Goal: Information Seeking & Learning: Learn about a topic

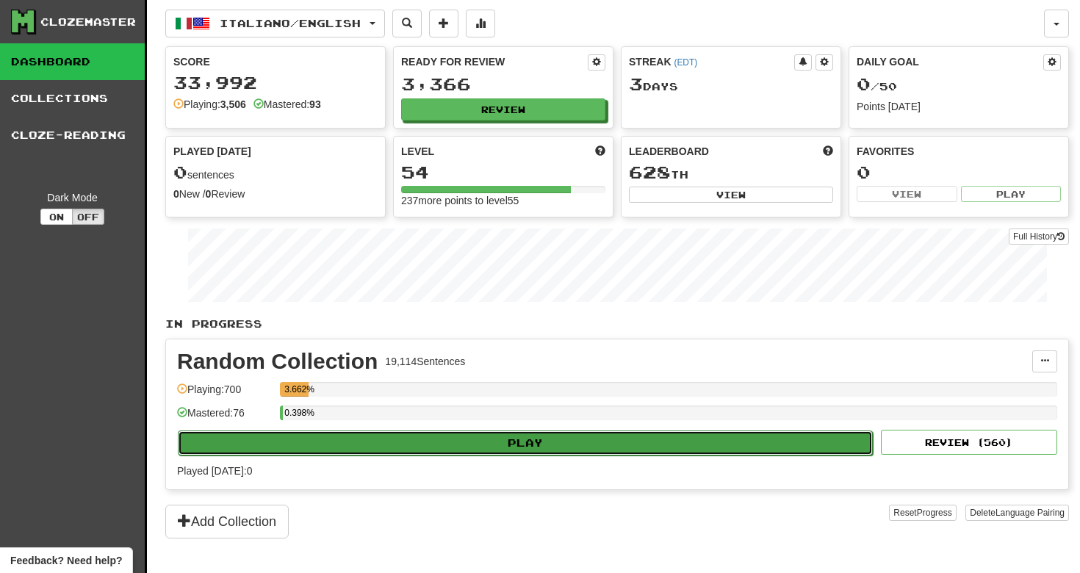
click at [475, 443] on button "Play" at bounding box center [525, 443] width 695 height 25
select select "**"
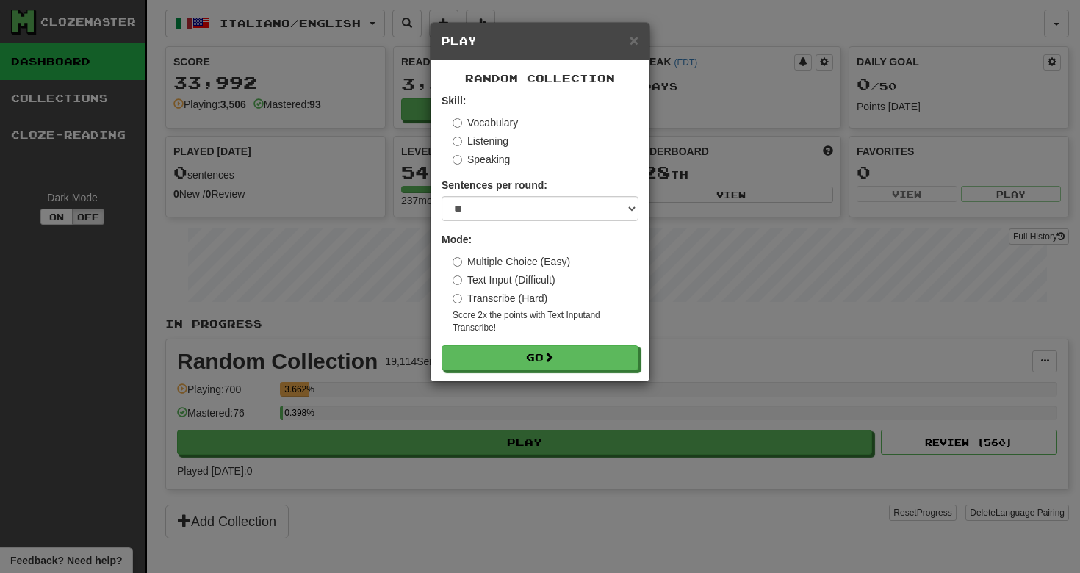
click at [882, 281] on div "× Play Random Collection Skill: Vocabulary Listening Speaking Sentences per rou…" at bounding box center [540, 286] width 1080 height 573
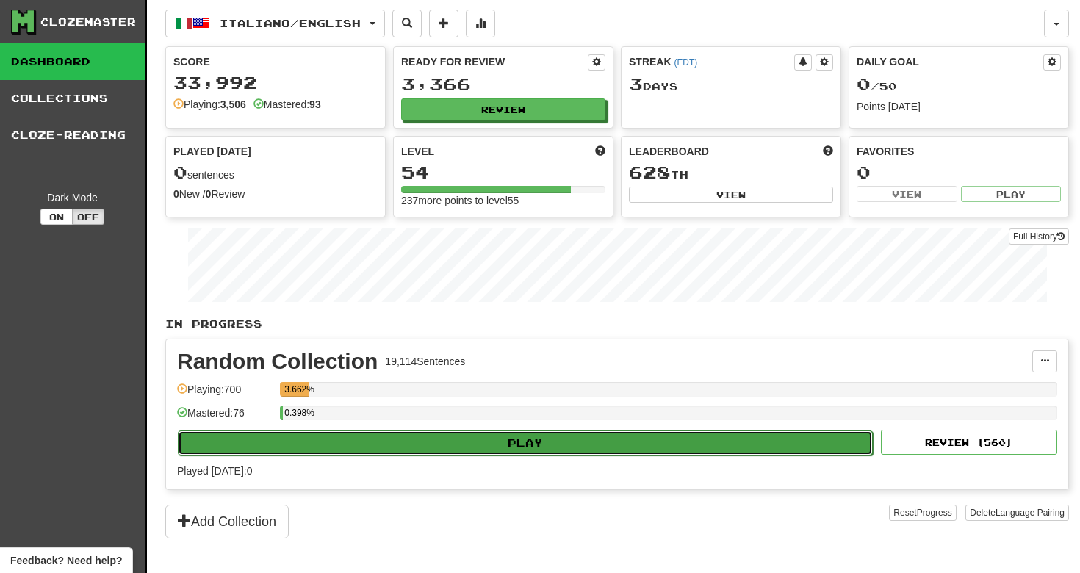
click at [526, 439] on button "Play" at bounding box center [525, 443] width 695 height 25
select select "**"
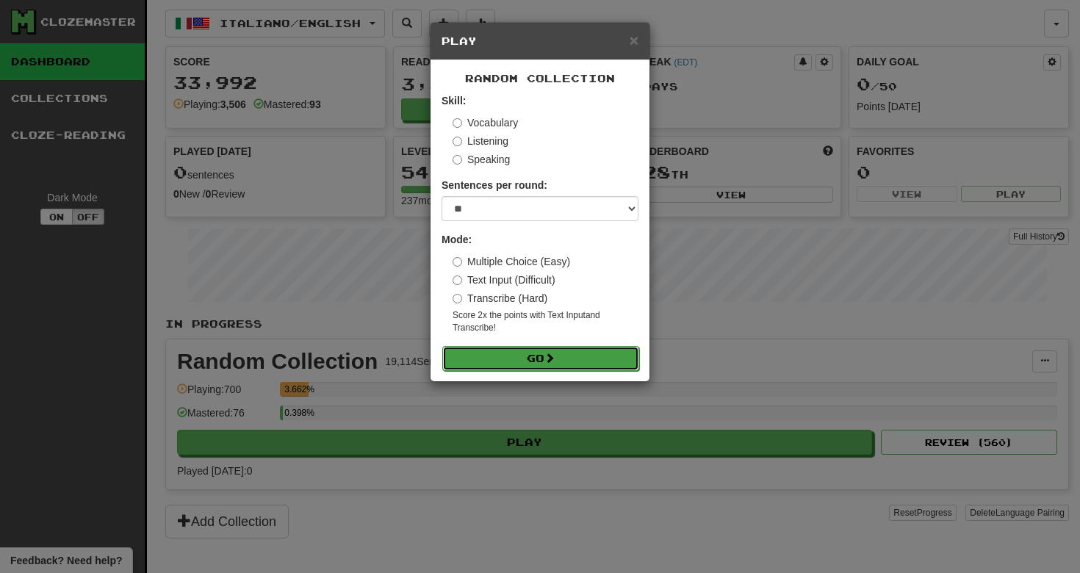
click at [511, 353] on button "Go" at bounding box center [540, 358] width 197 height 25
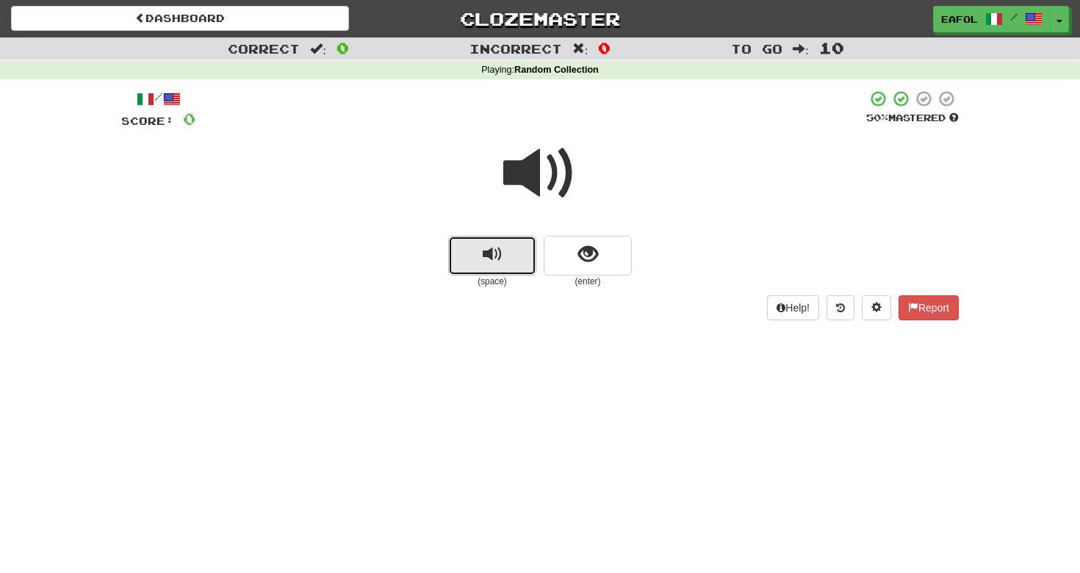
click at [498, 263] on span "replay audio" at bounding box center [493, 255] width 20 height 20
click at [495, 259] on span "replay audio" at bounding box center [493, 255] width 20 height 20
click at [478, 256] on button "replay audio" at bounding box center [492, 256] width 88 height 40
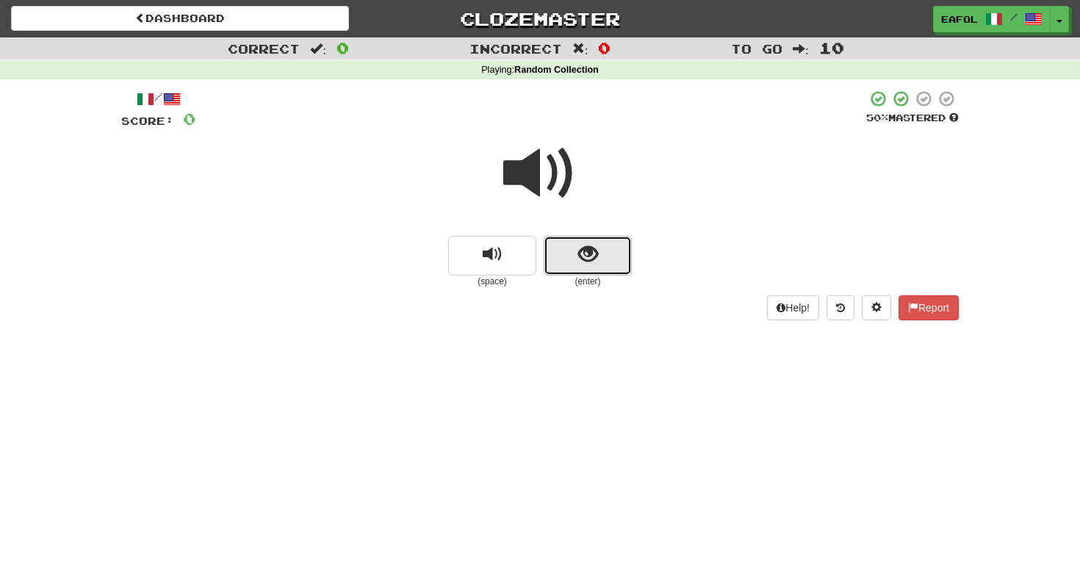
click at [577, 256] on button "show sentence" at bounding box center [588, 256] width 88 height 40
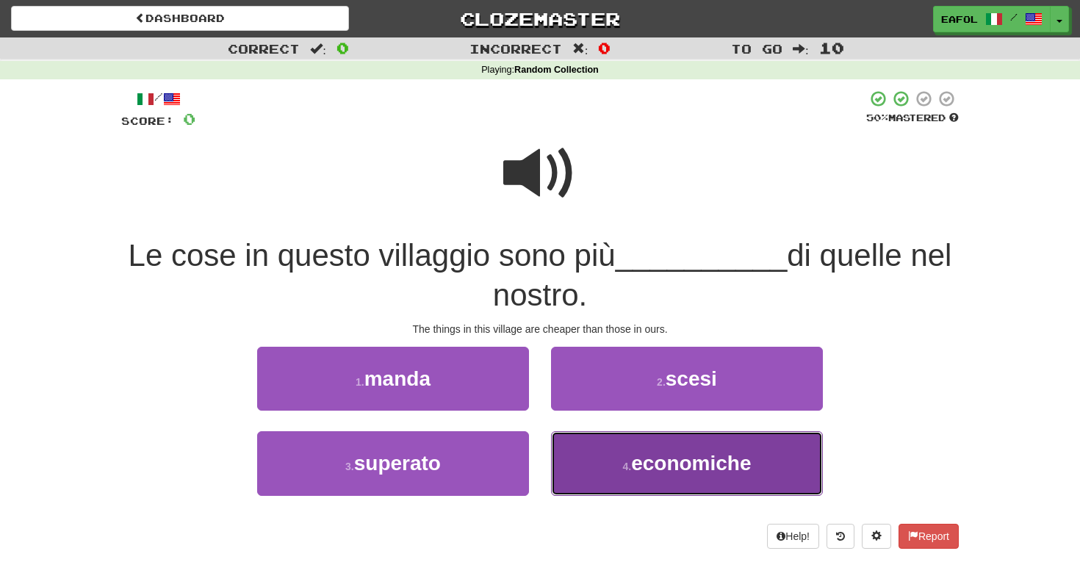
click at [601, 466] on button "4 . economiche" at bounding box center [687, 463] width 272 height 64
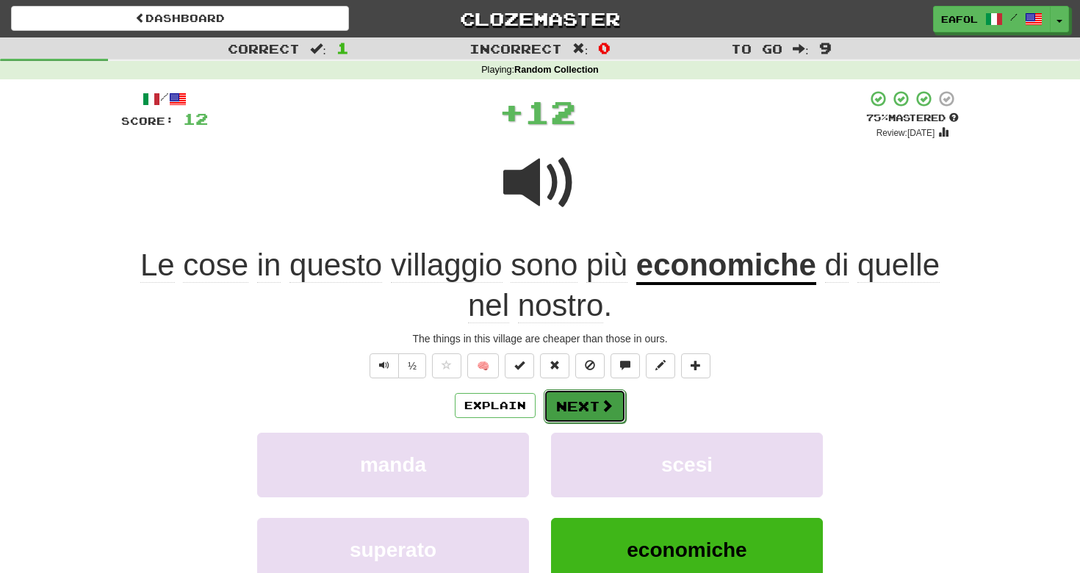
click at [607, 400] on span at bounding box center [606, 405] width 13 height 13
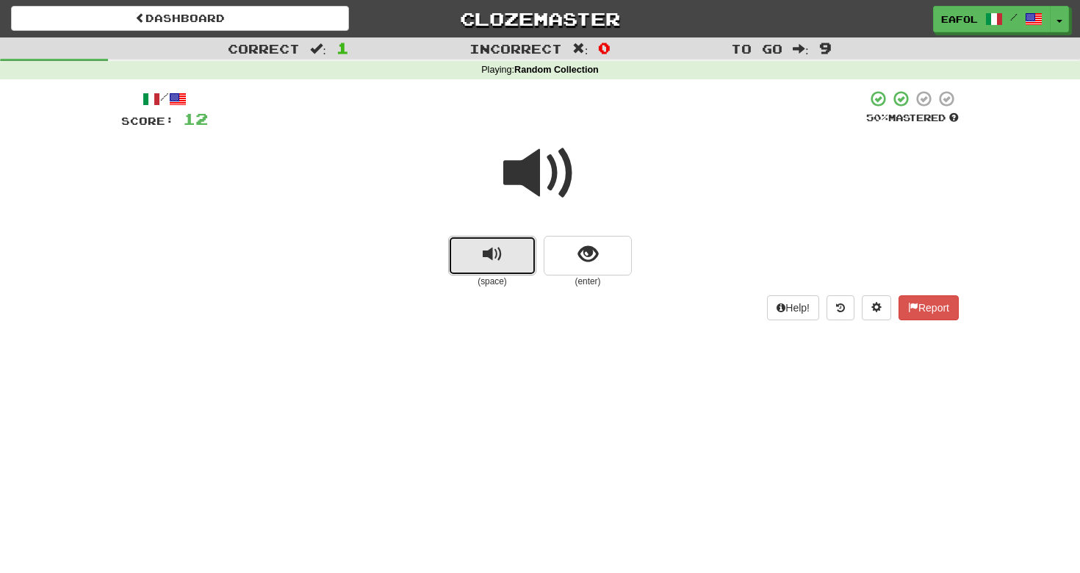
click at [499, 267] on button "replay audio" at bounding box center [492, 256] width 88 height 40
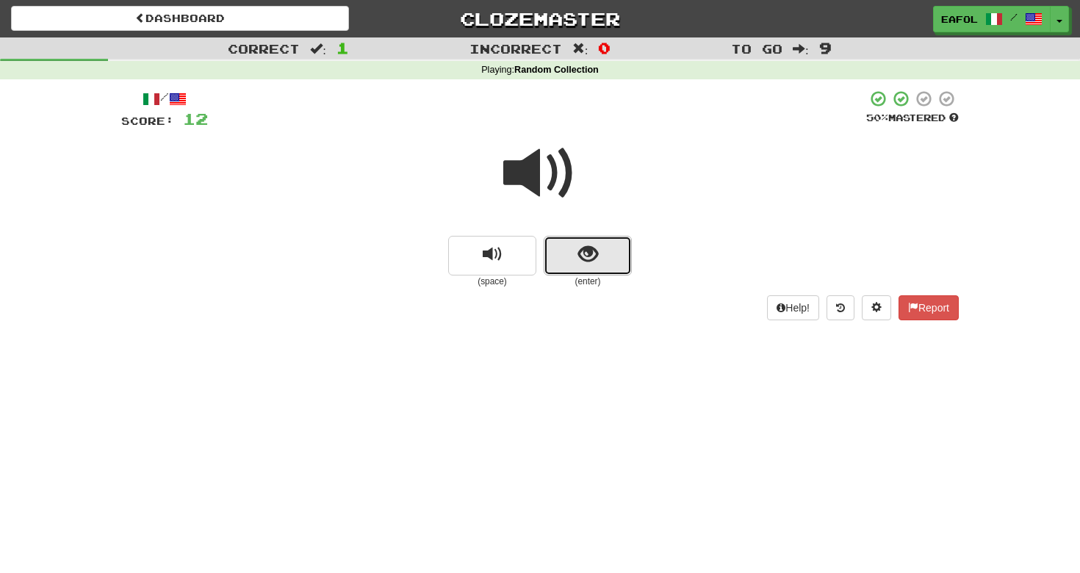
click at [572, 250] on button "show sentence" at bounding box center [588, 256] width 88 height 40
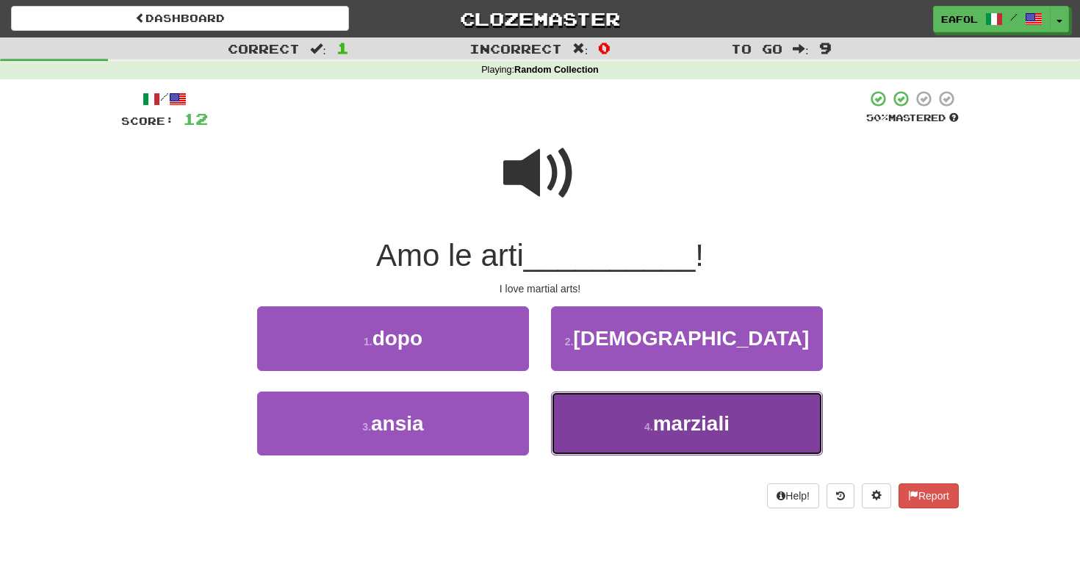
click at [590, 413] on button "4 . marziali" at bounding box center [687, 424] width 272 height 64
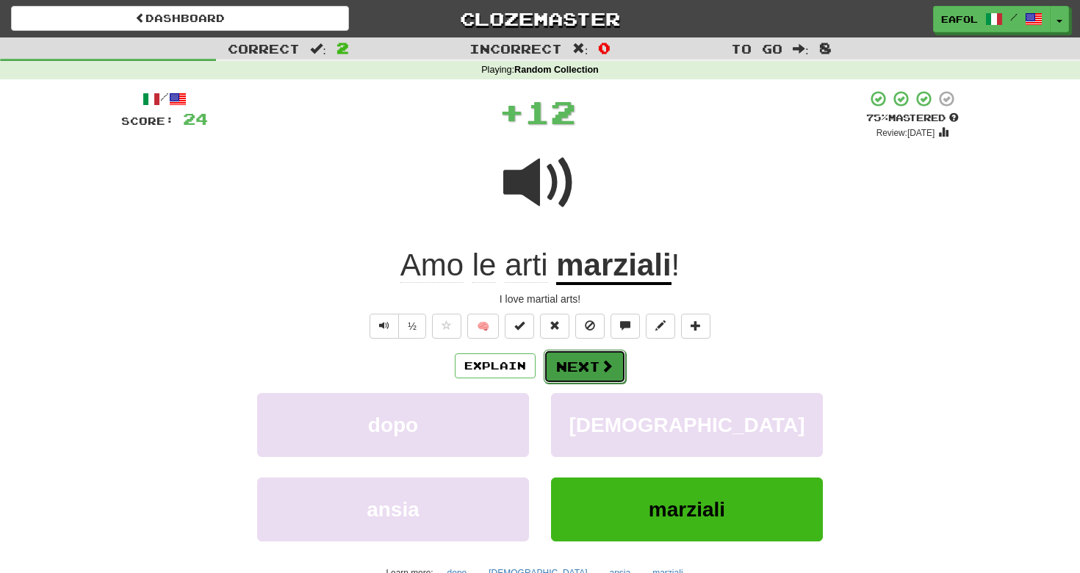
click at [573, 359] on button "Next" at bounding box center [585, 367] width 82 height 34
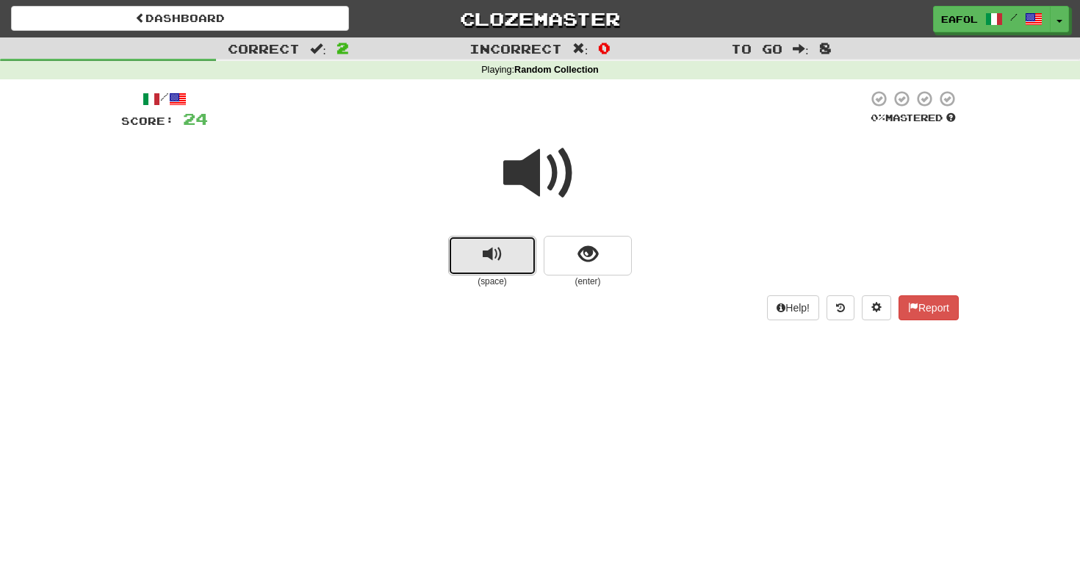
click at [499, 259] on span "replay audio" at bounding box center [493, 255] width 20 height 20
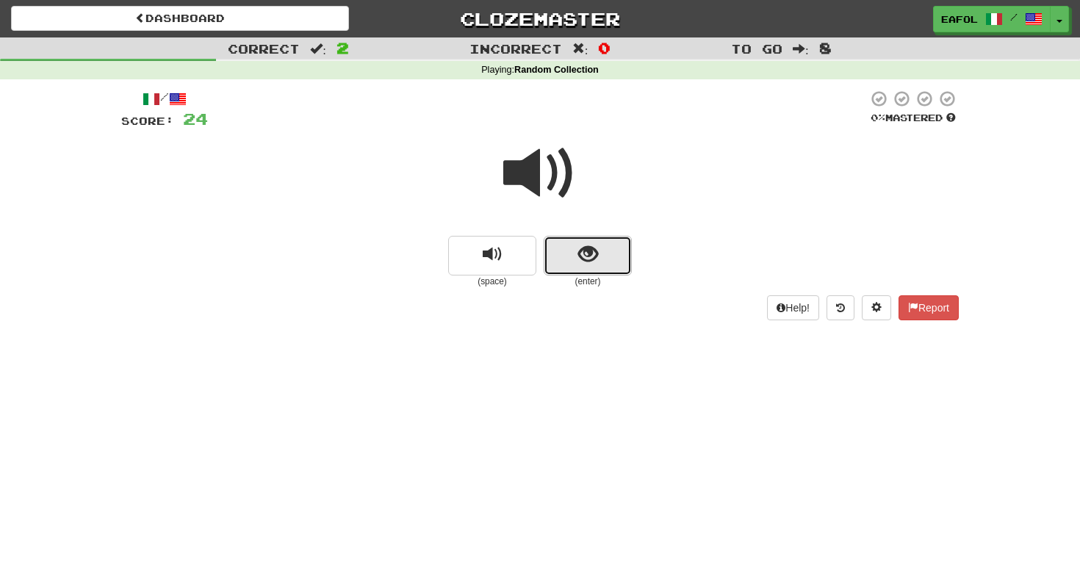
click at [575, 256] on button "show sentence" at bounding box center [588, 256] width 88 height 40
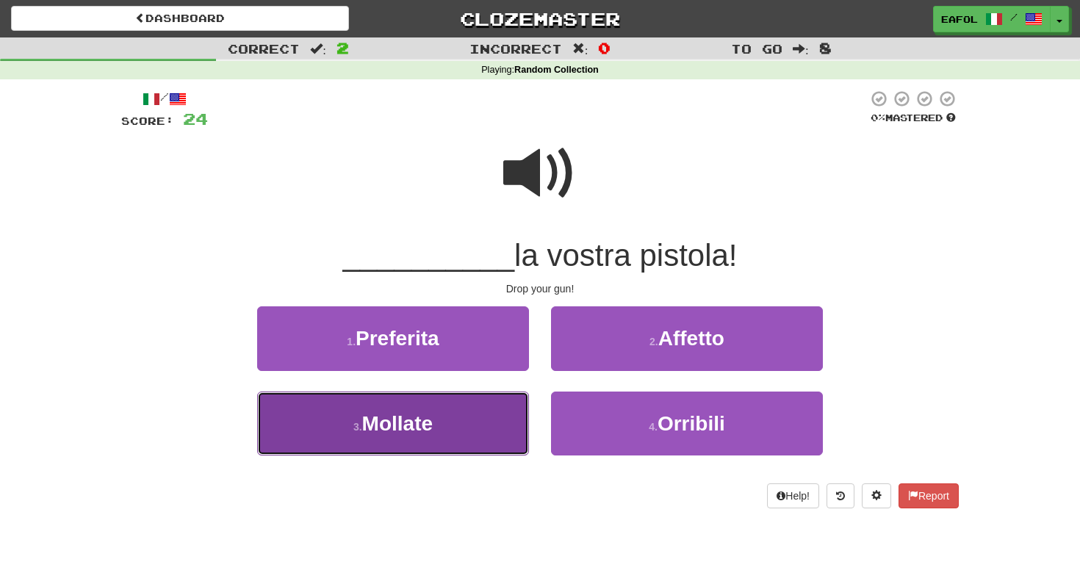
click at [478, 416] on button "3 . Mollate" at bounding box center [393, 424] width 272 height 64
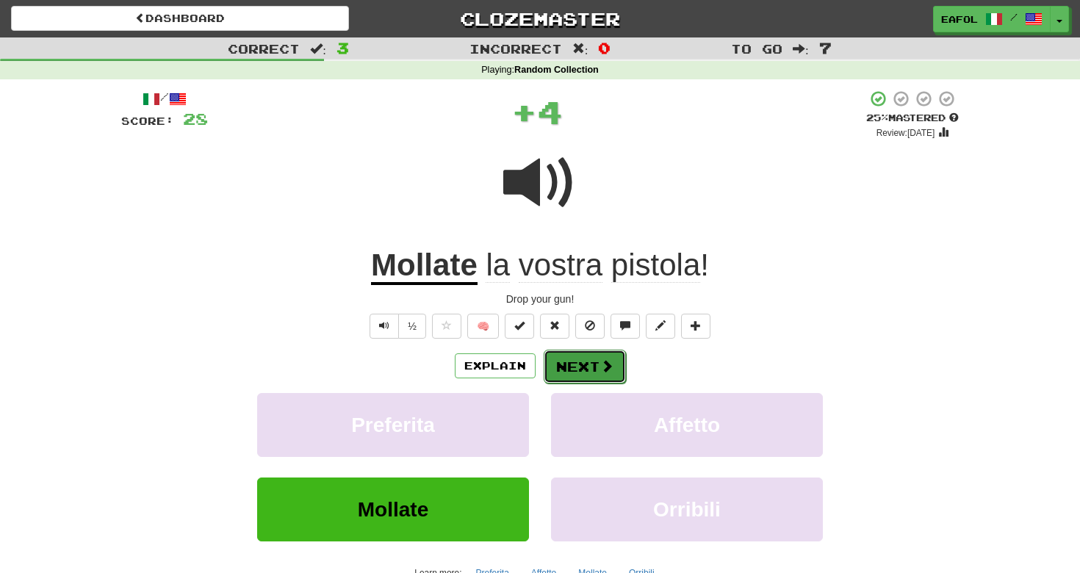
click at [562, 362] on button "Next" at bounding box center [585, 367] width 82 height 34
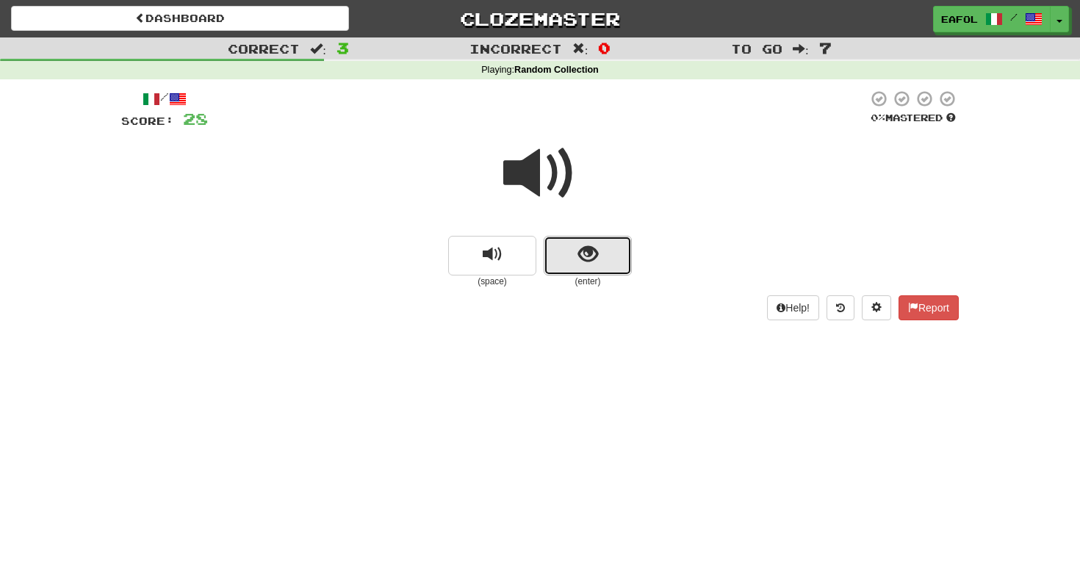
click at [572, 253] on button "show sentence" at bounding box center [588, 256] width 88 height 40
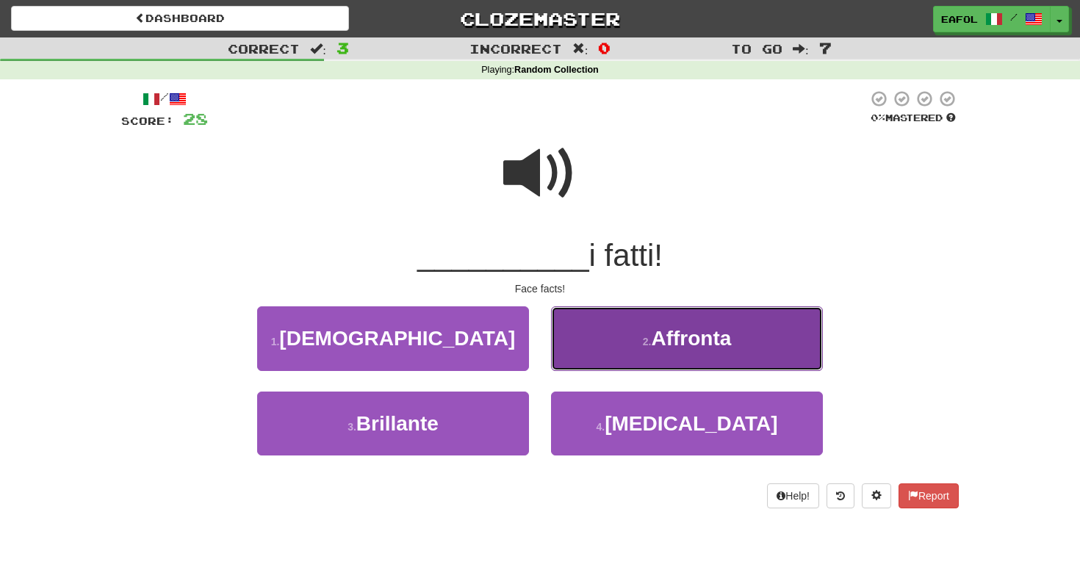
click at [580, 356] on button "2 . Affronta" at bounding box center [687, 338] width 272 height 64
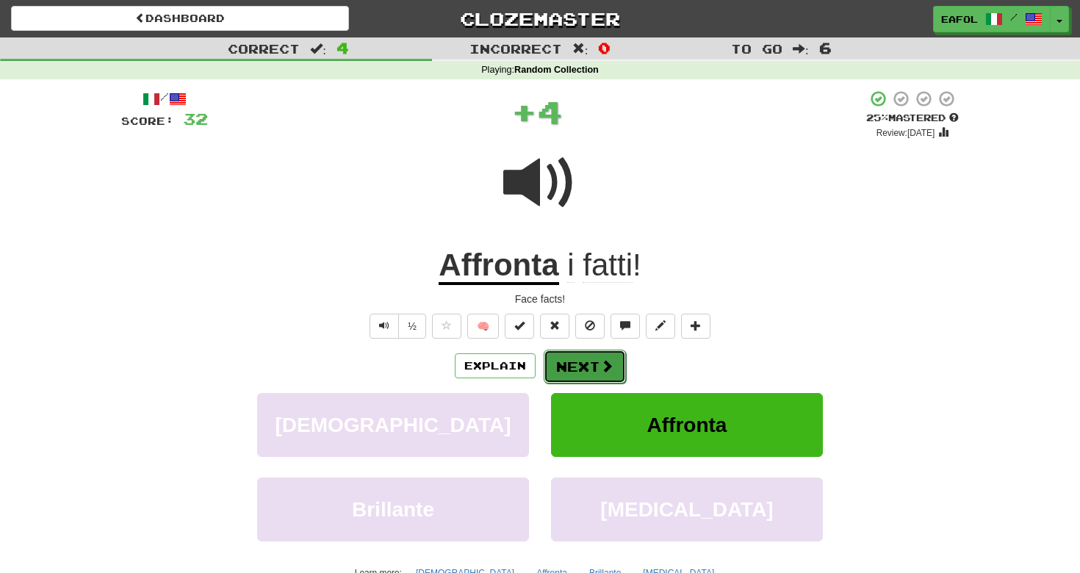
click at [570, 370] on button "Next" at bounding box center [585, 367] width 82 height 34
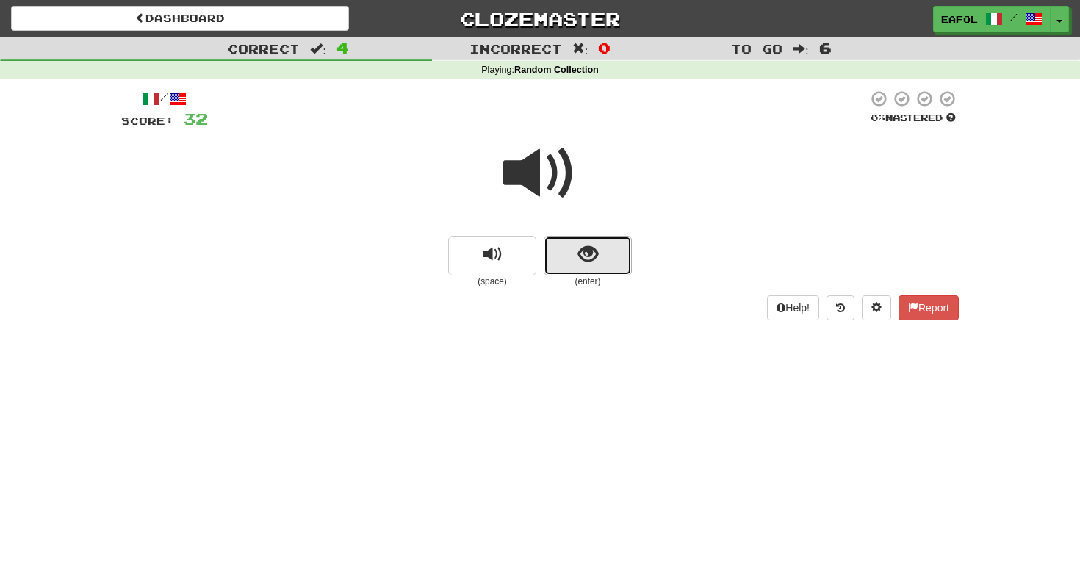
click at [565, 257] on button "show sentence" at bounding box center [588, 256] width 88 height 40
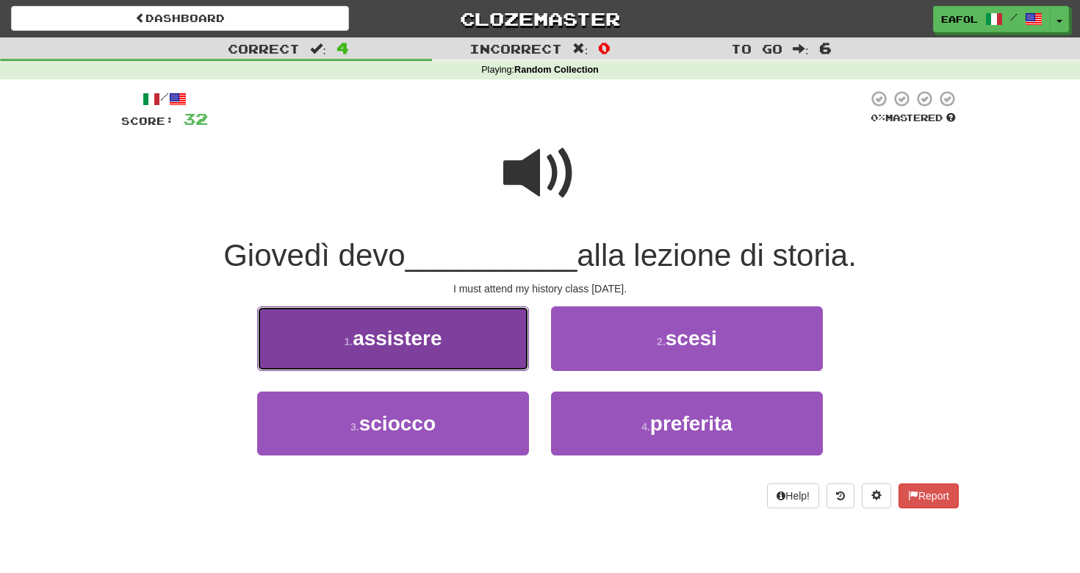
click at [494, 340] on button "1 . assistere" at bounding box center [393, 338] width 272 height 64
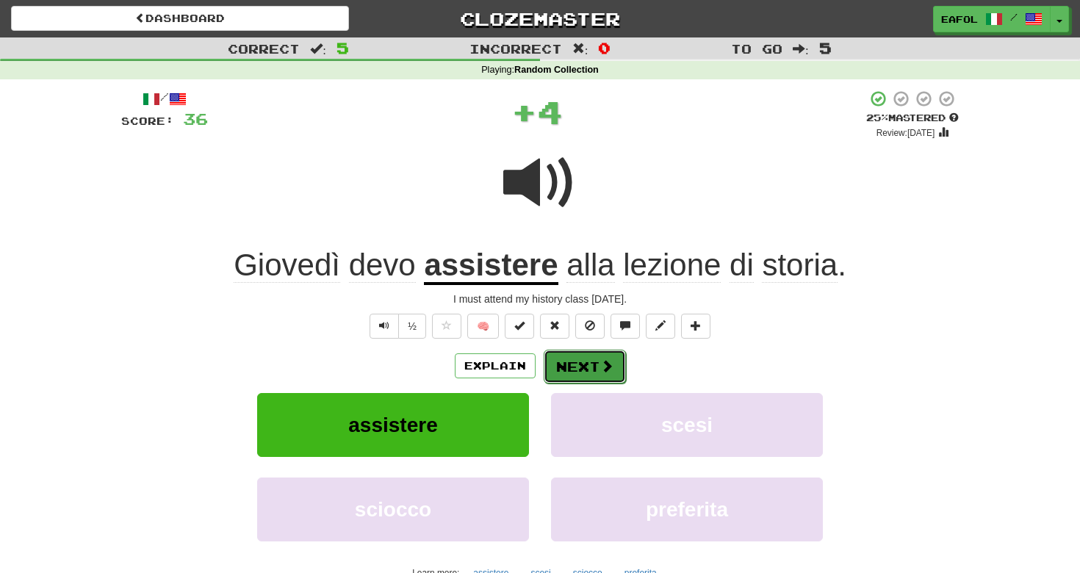
click at [581, 374] on button "Next" at bounding box center [585, 367] width 82 height 34
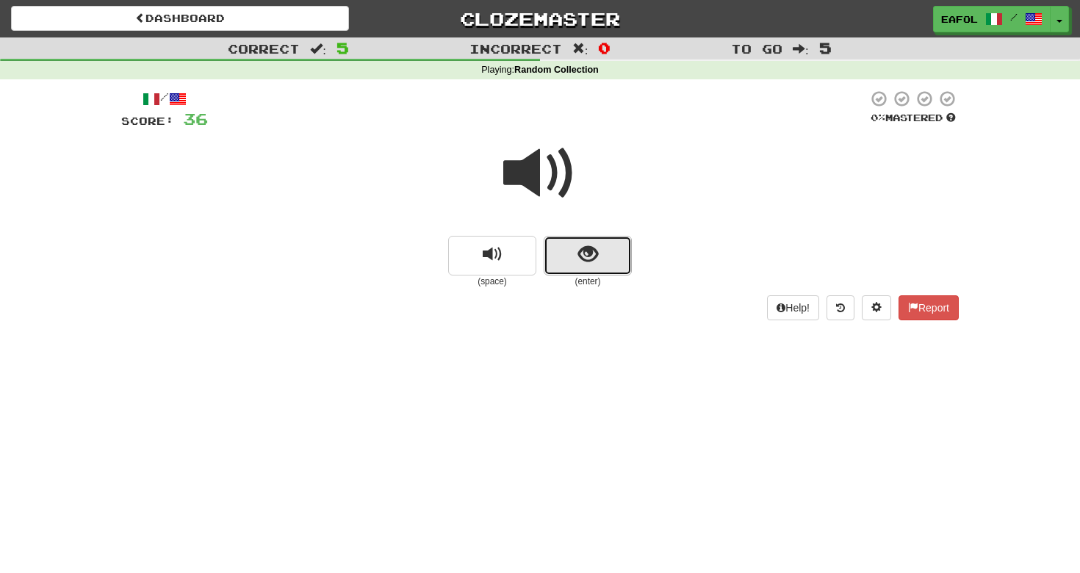
click at [571, 266] on button "show sentence" at bounding box center [588, 256] width 88 height 40
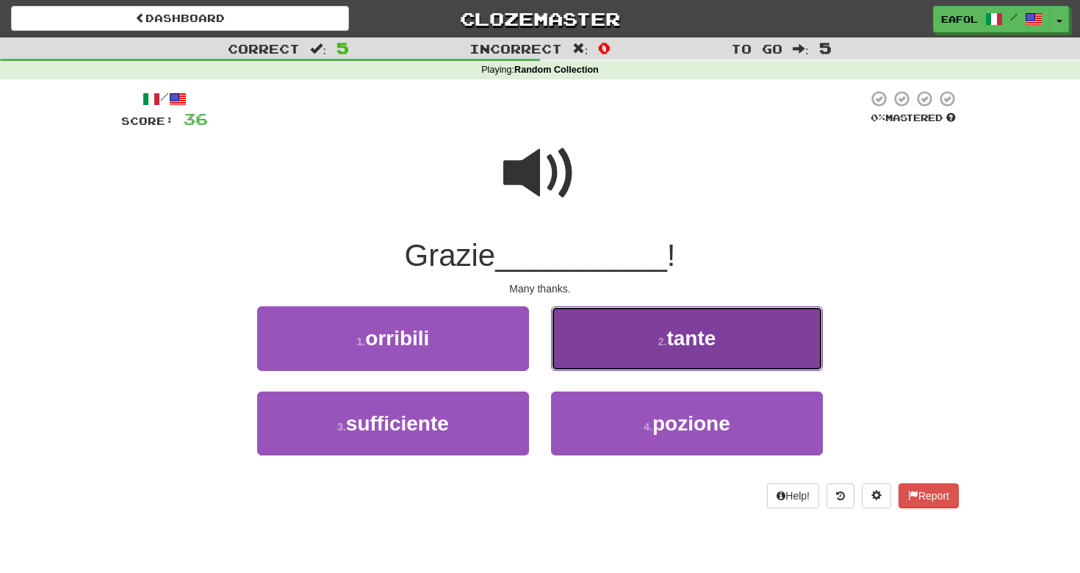
click at [601, 343] on button "2 . tante" at bounding box center [687, 338] width 272 height 64
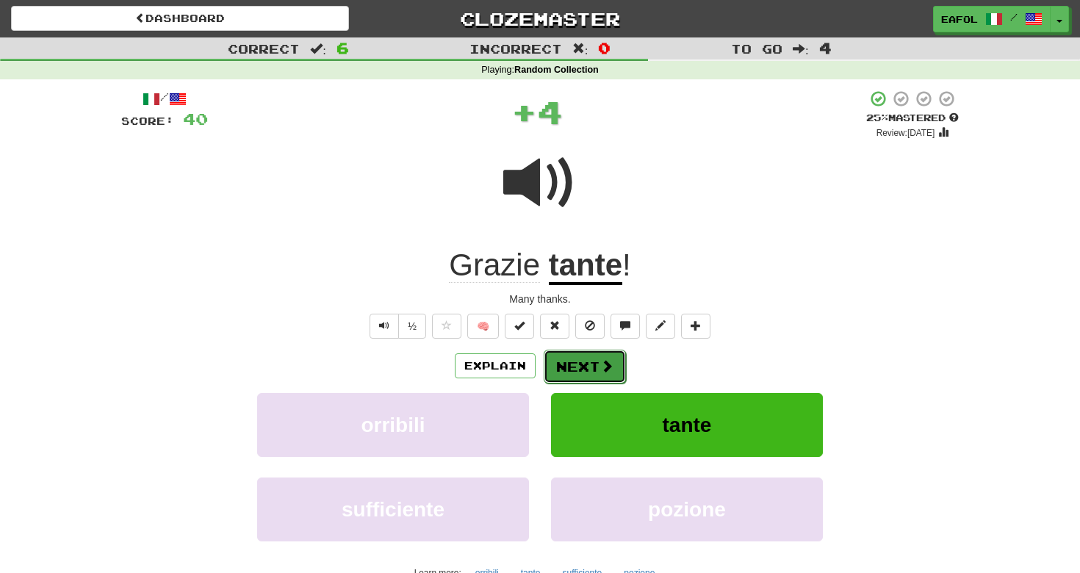
click at [581, 370] on button "Next" at bounding box center [585, 367] width 82 height 34
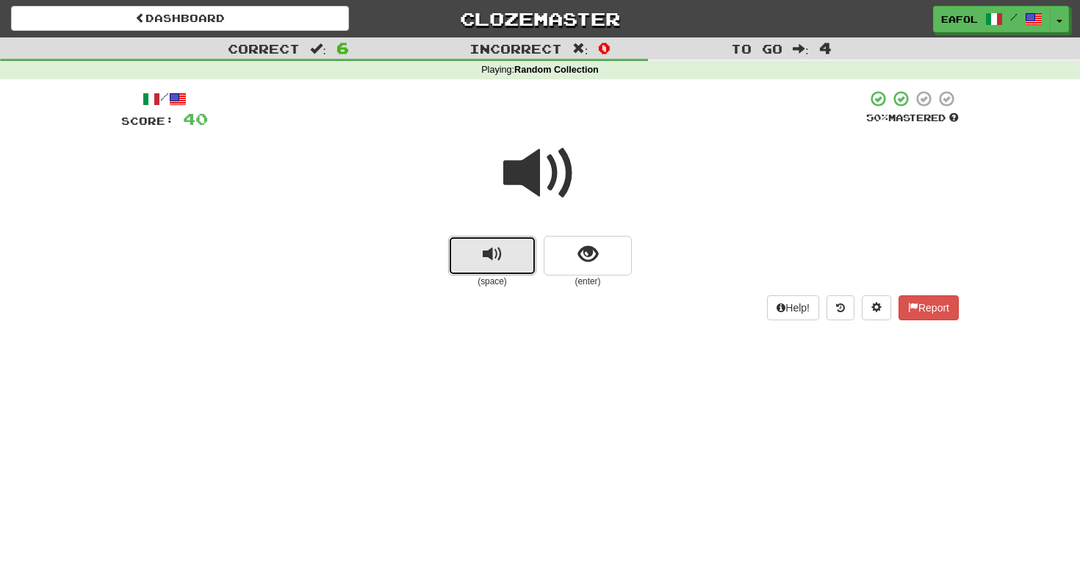
click at [501, 253] on span "replay audio" at bounding box center [493, 255] width 20 height 20
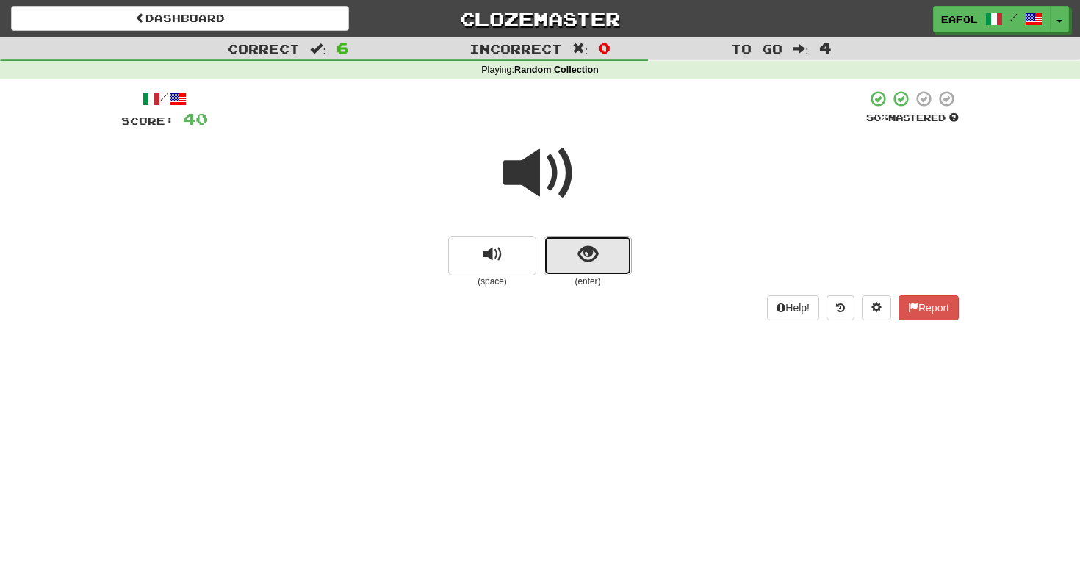
click at [589, 251] on span "show sentence" at bounding box center [588, 255] width 20 height 20
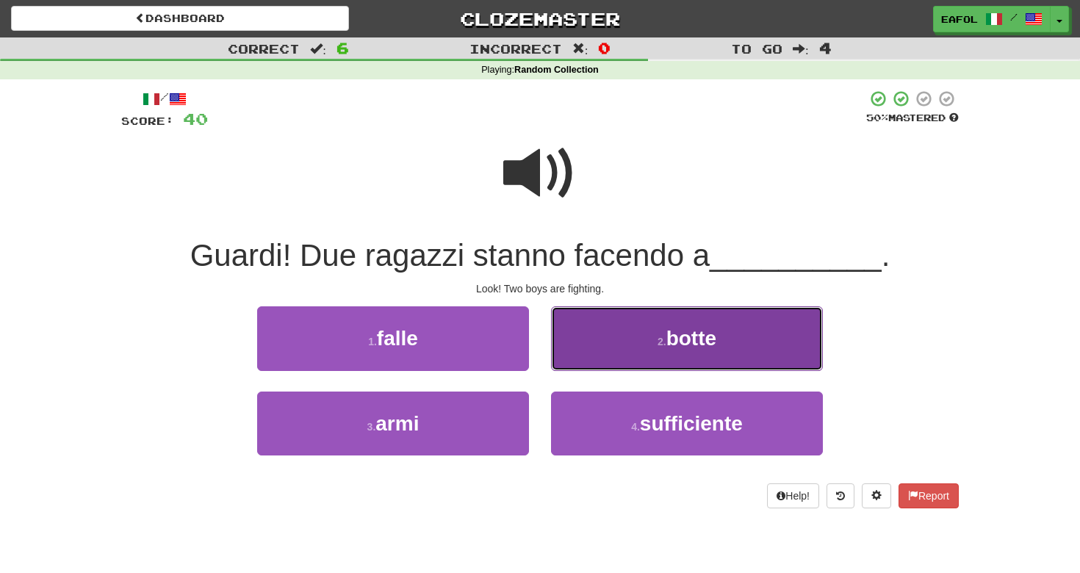
click at [587, 362] on button "2 . botte" at bounding box center [687, 338] width 272 height 64
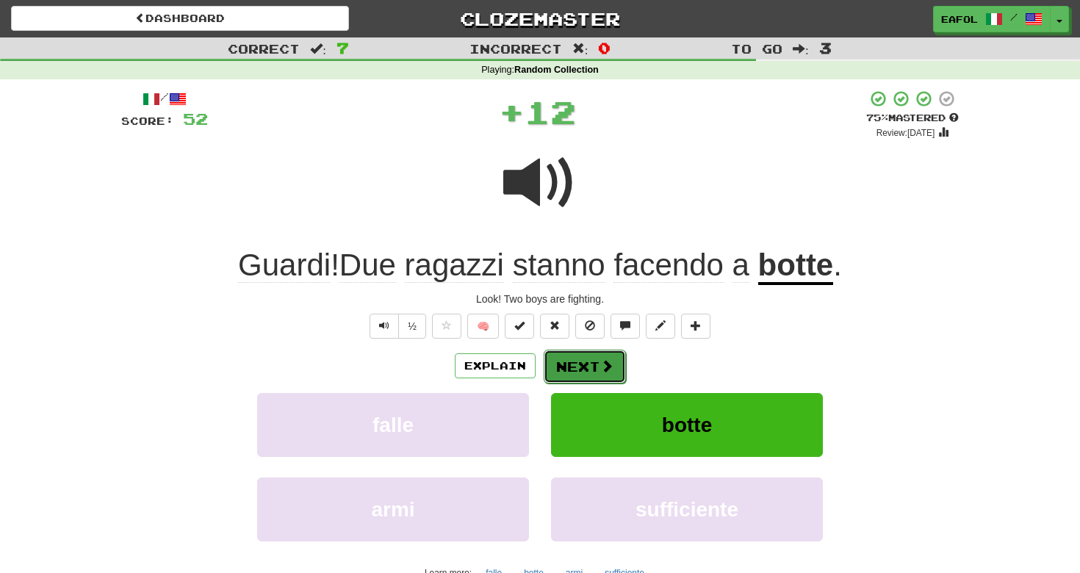
click at [562, 369] on button "Next" at bounding box center [585, 367] width 82 height 34
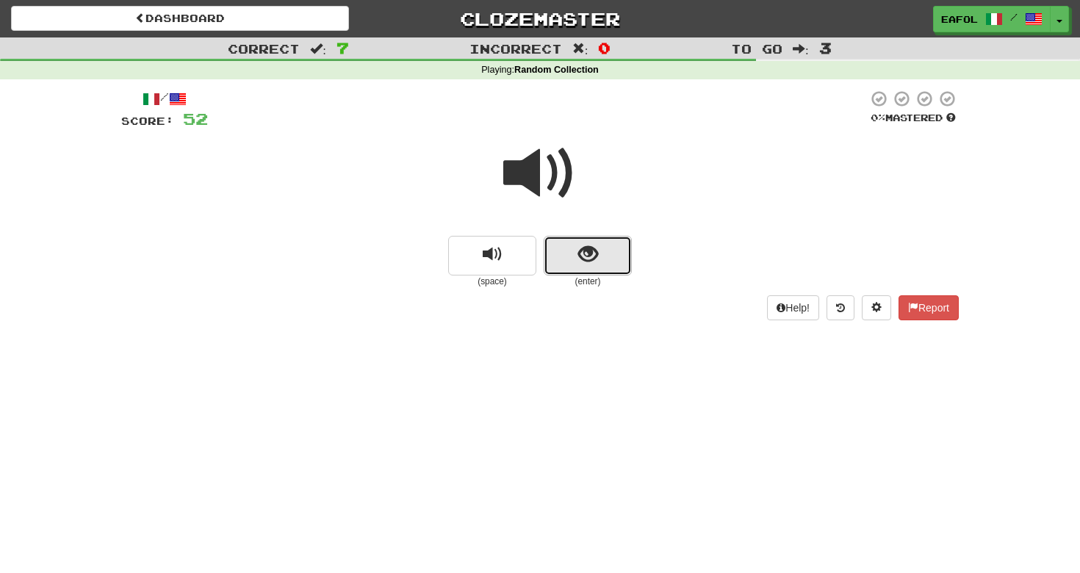
click at [562, 251] on button "show sentence" at bounding box center [588, 256] width 88 height 40
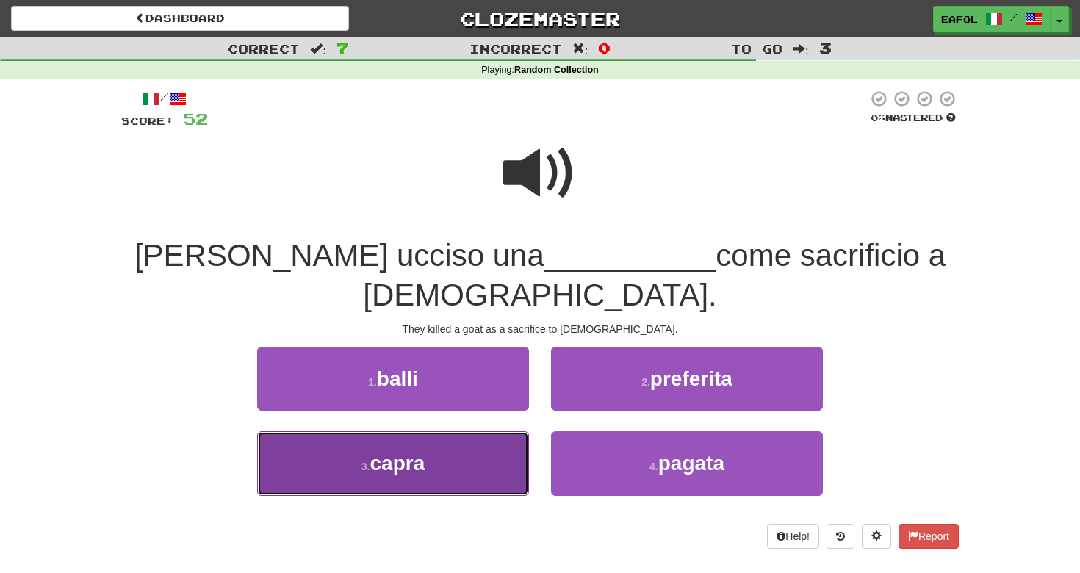
click at [491, 437] on button "3 . capra" at bounding box center [393, 463] width 272 height 64
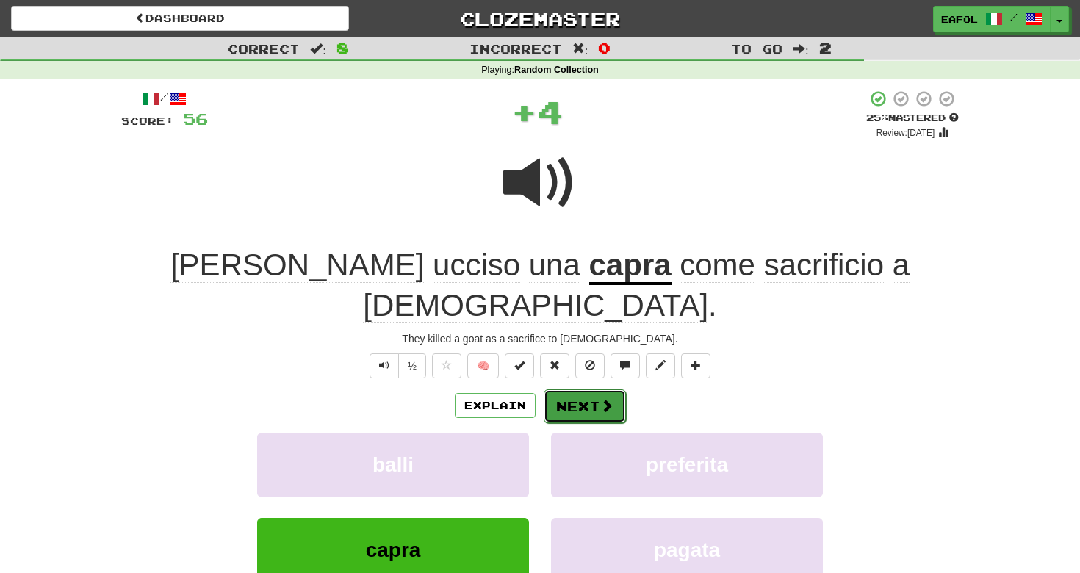
click at [578, 389] on button "Next" at bounding box center [585, 406] width 82 height 34
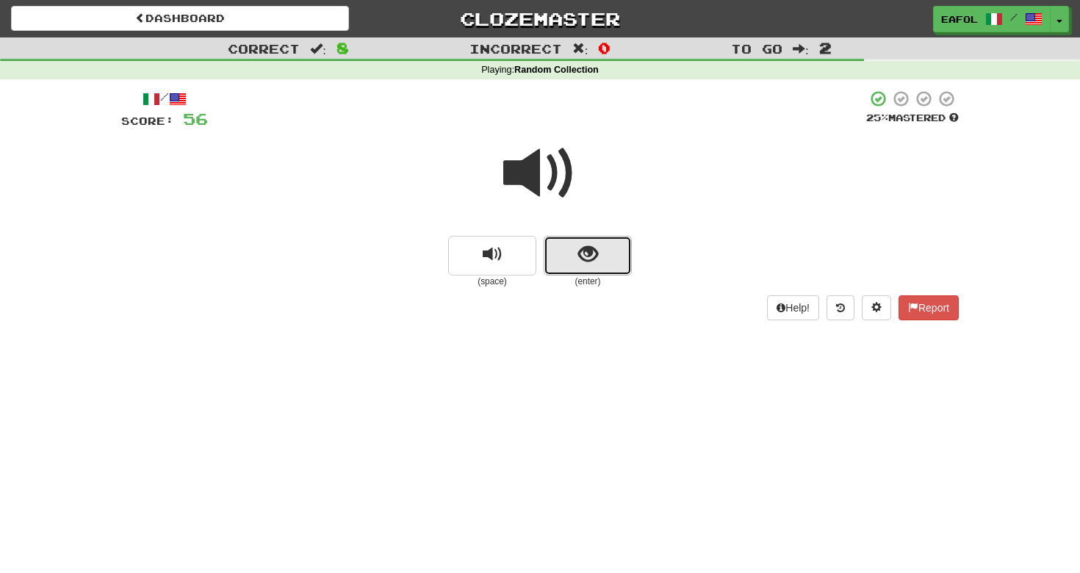
click at [593, 255] on span "show sentence" at bounding box center [588, 255] width 20 height 20
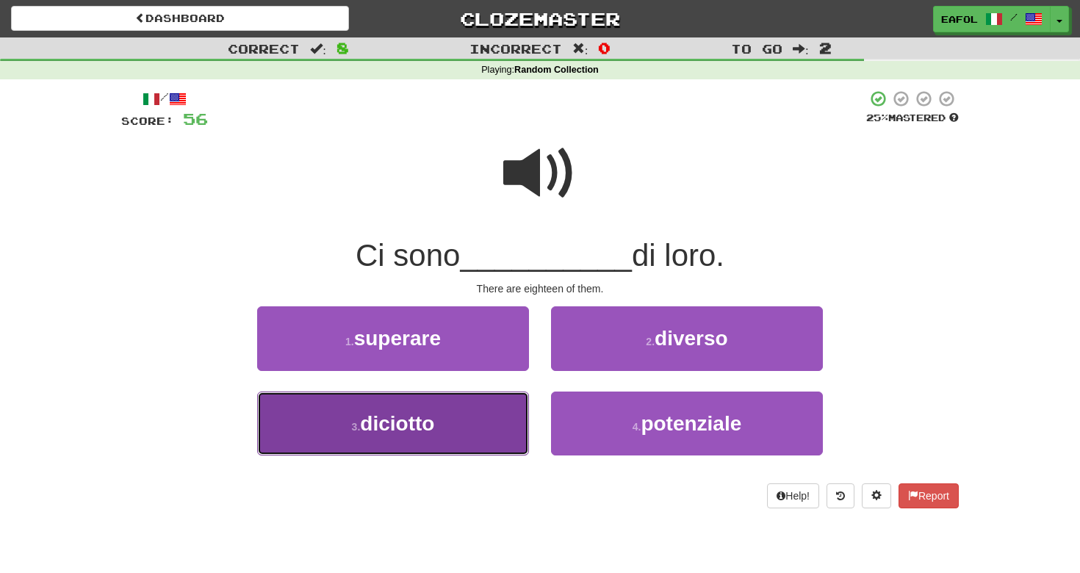
click at [479, 421] on button "3 . diciotto" at bounding box center [393, 424] width 272 height 64
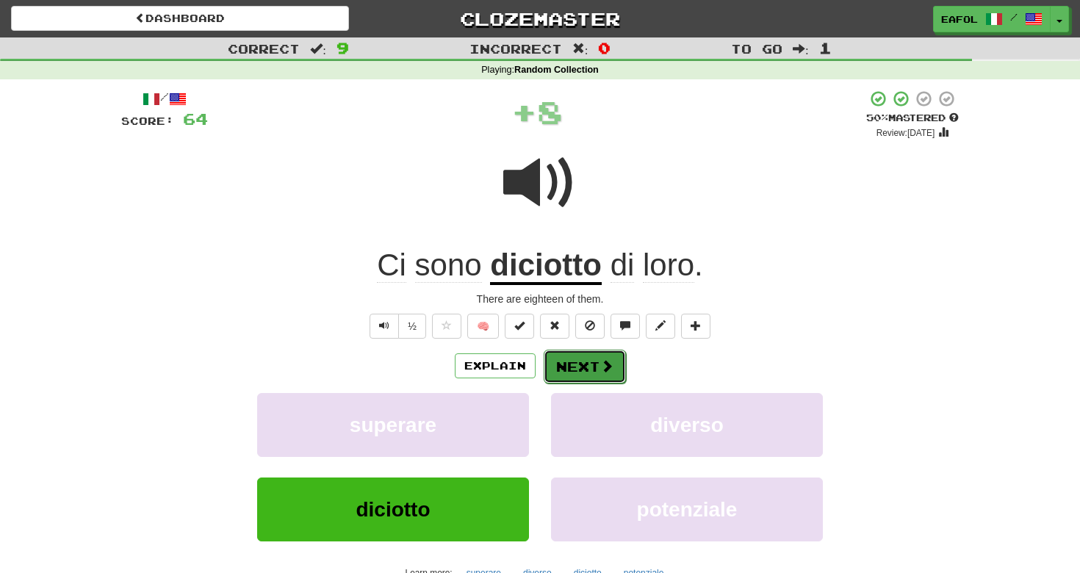
click at [563, 364] on button "Next" at bounding box center [585, 367] width 82 height 34
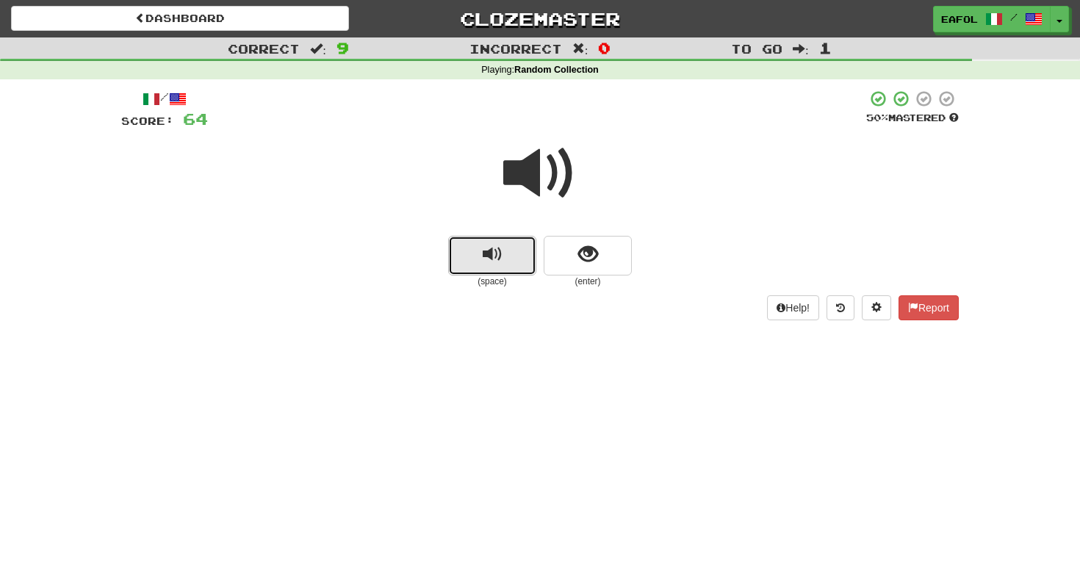
click at [511, 254] on button "replay audio" at bounding box center [492, 256] width 88 height 40
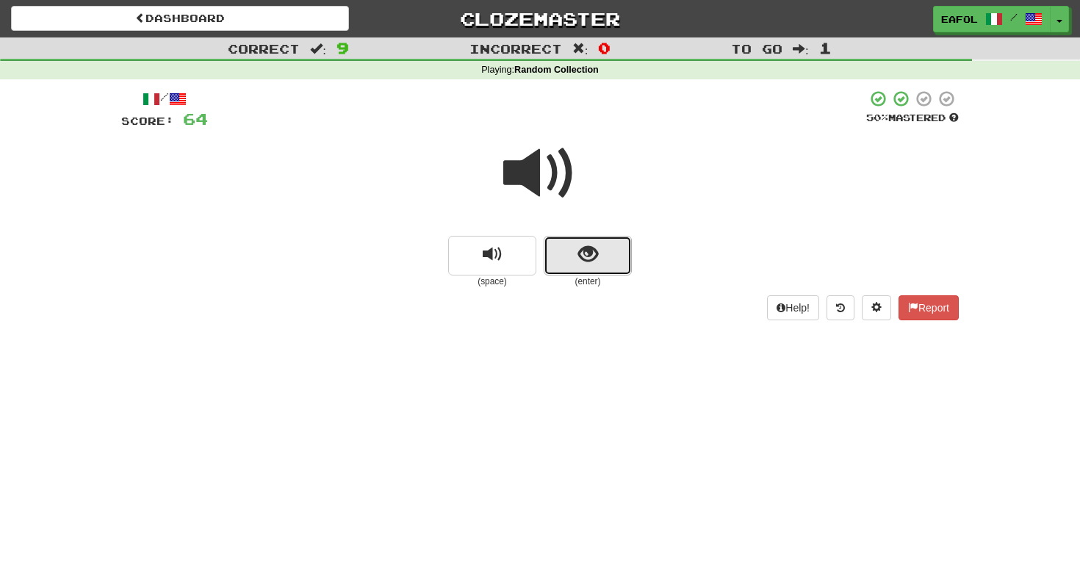
click at [577, 255] on button "show sentence" at bounding box center [588, 256] width 88 height 40
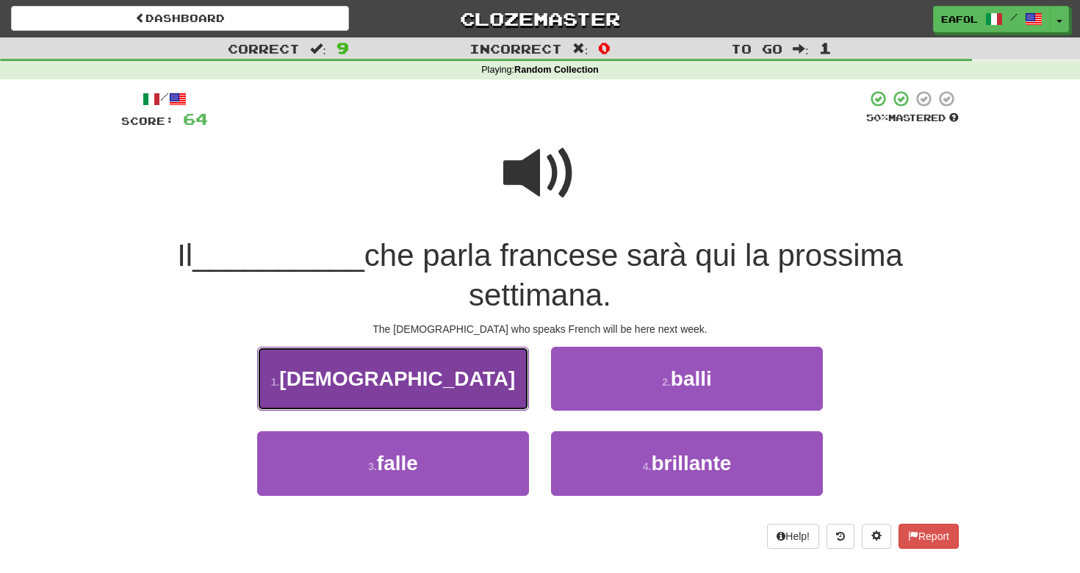
click at [476, 389] on button "1 . prete" at bounding box center [393, 379] width 272 height 64
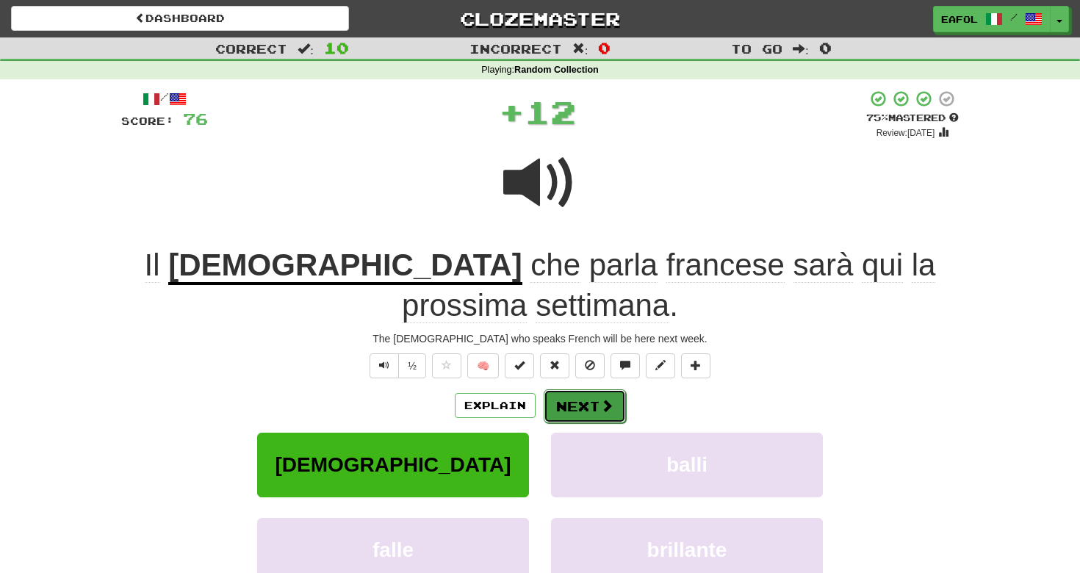
click at [578, 389] on button "Next" at bounding box center [585, 406] width 82 height 34
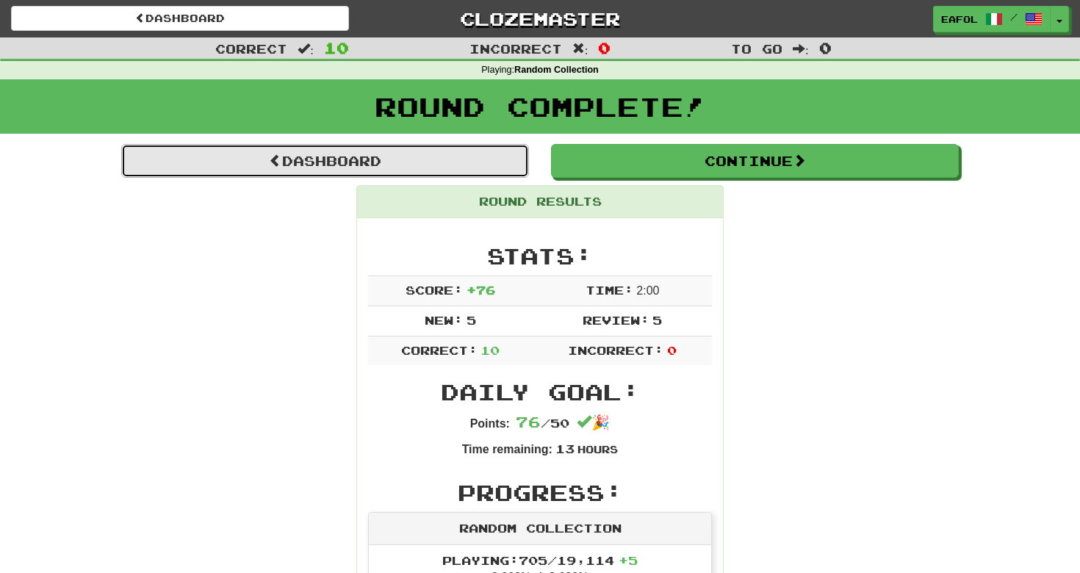
click at [481, 163] on link "Dashboard" at bounding box center [325, 161] width 408 height 34
